Goal: Navigation & Orientation: Find specific page/section

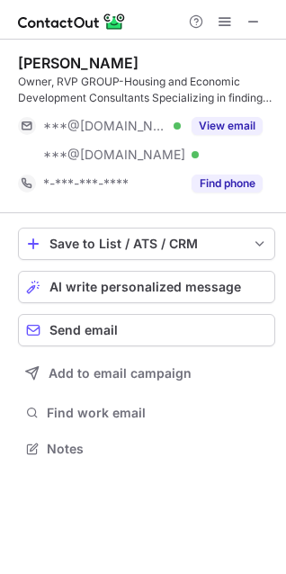
scroll to position [436, 286]
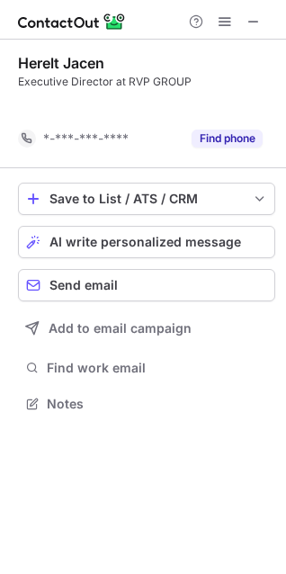
scroll to position [362, 286]
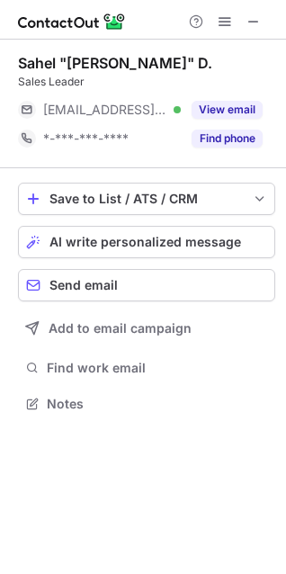
scroll to position [391, 286]
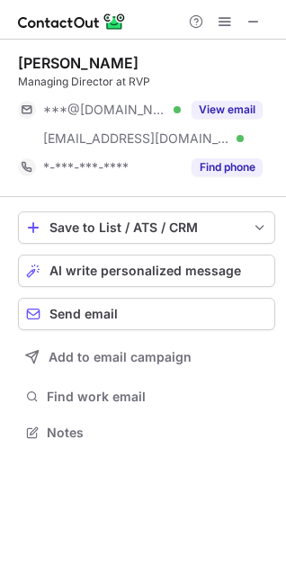
scroll to position [420, 286]
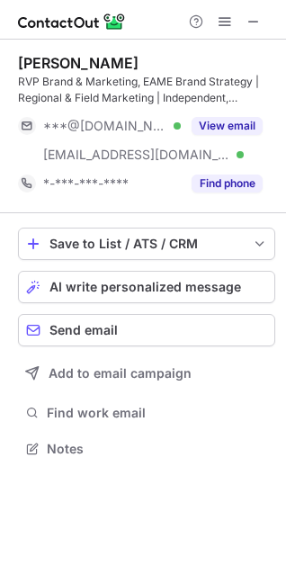
scroll to position [436, 286]
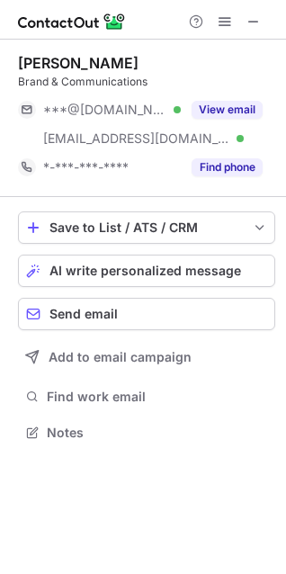
scroll to position [420, 286]
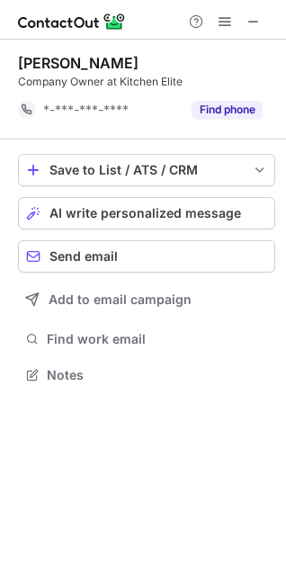
scroll to position [362, 286]
